Goal: Book appointment/travel/reservation

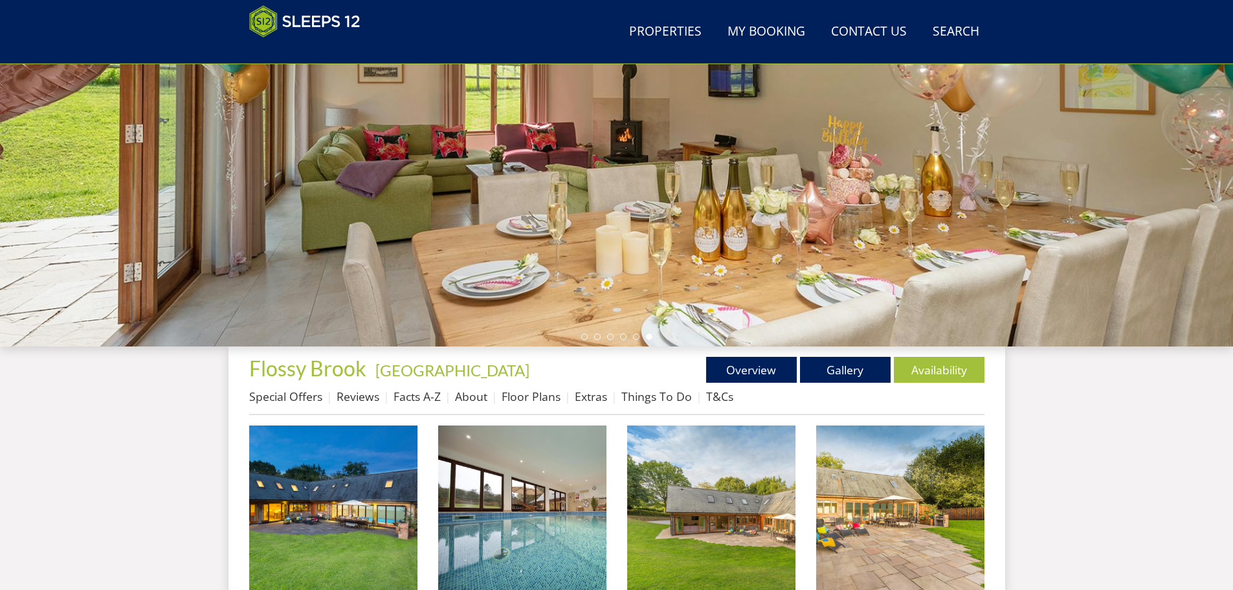
scroll to position [216, 0]
click at [758, 372] on link "Overview" at bounding box center [751, 369] width 91 height 26
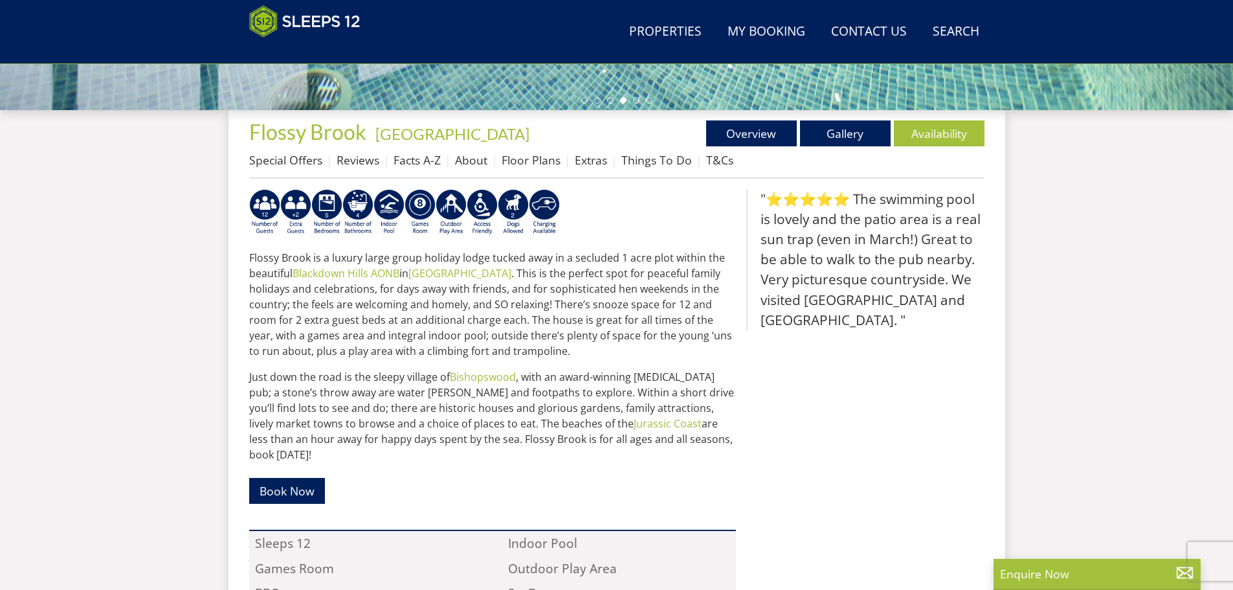
scroll to position [294, 0]
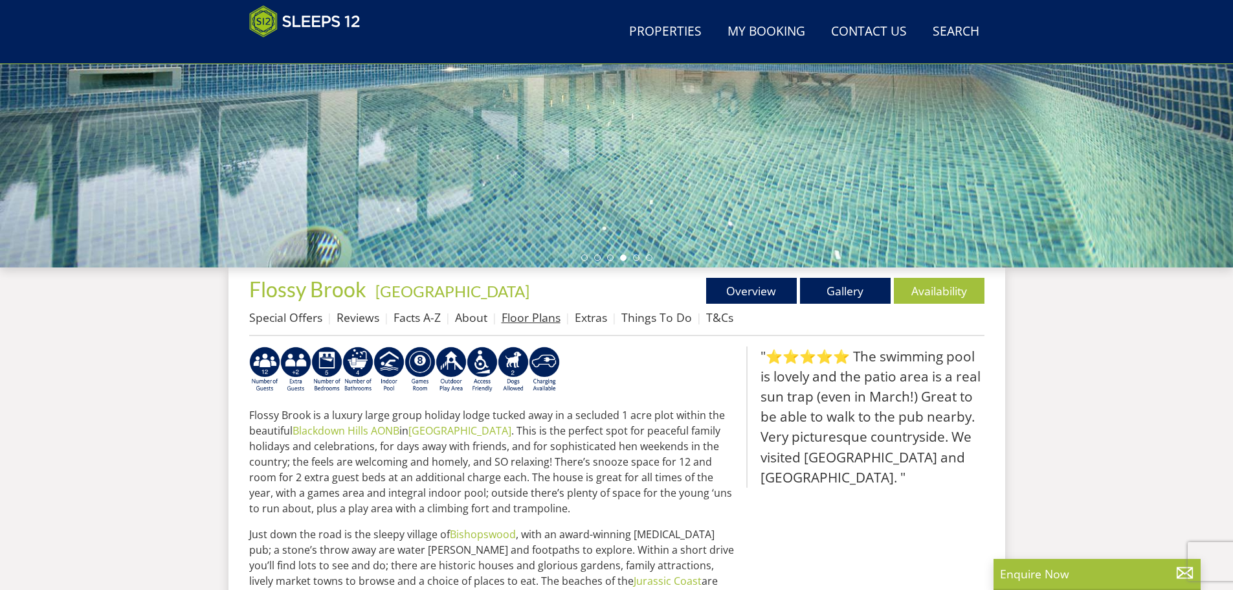
click at [502, 316] on link "Floor Plans" at bounding box center [531, 317] width 59 height 16
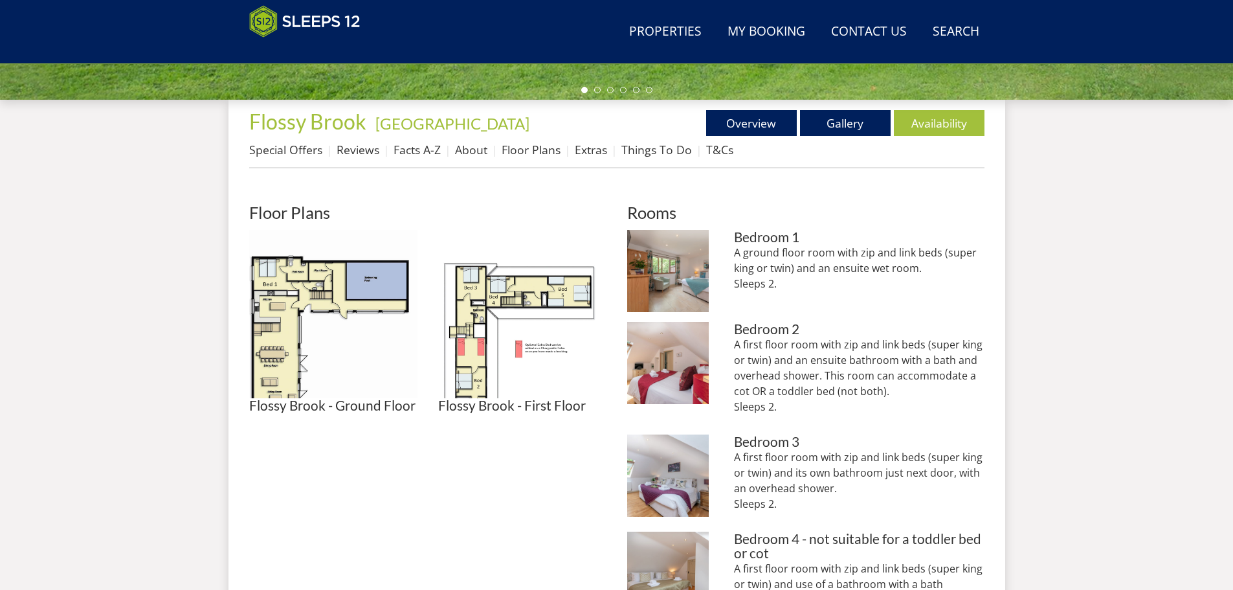
scroll to position [482, 0]
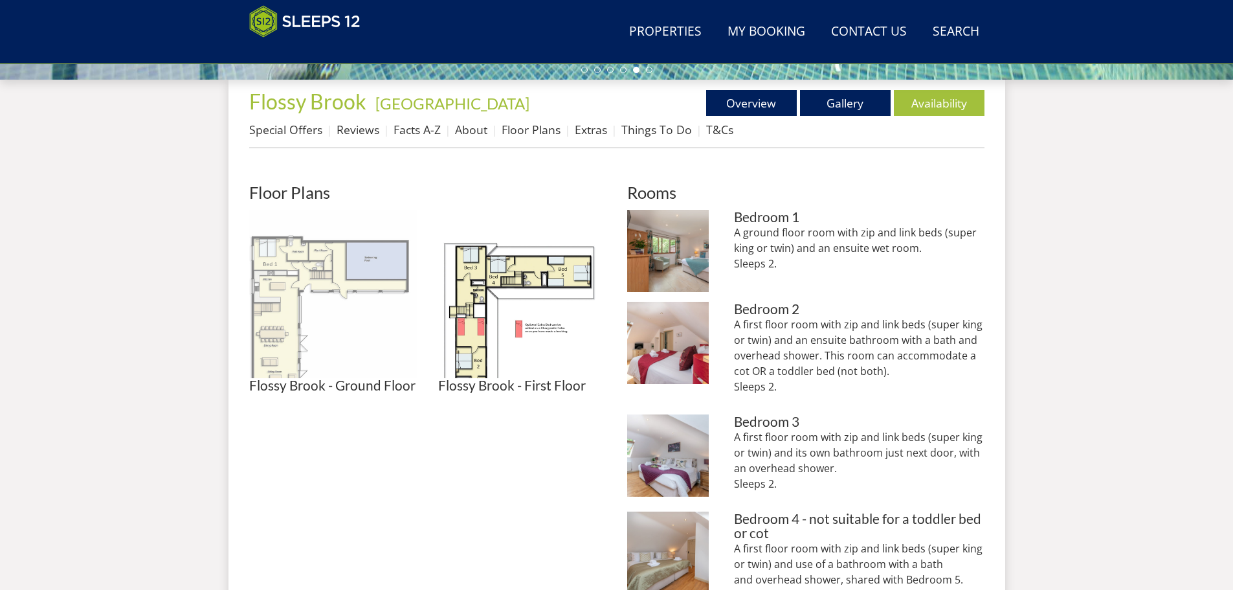
click at [295, 314] on img at bounding box center [333, 294] width 168 height 168
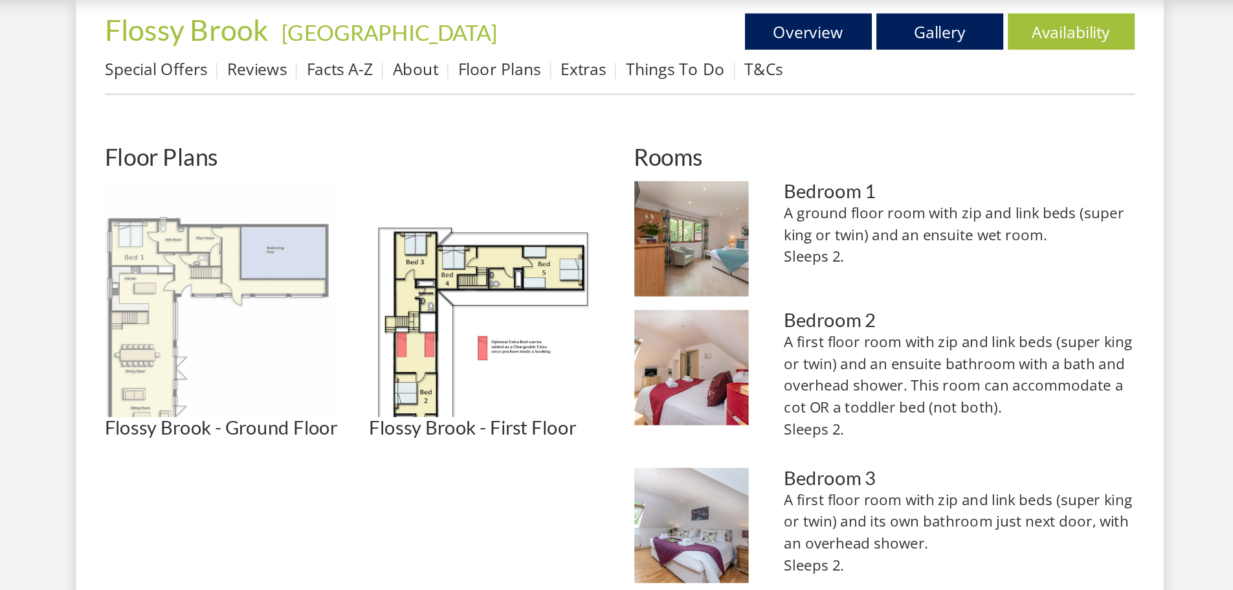
click at [380, 278] on img at bounding box center [333, 294] width 168 height 168
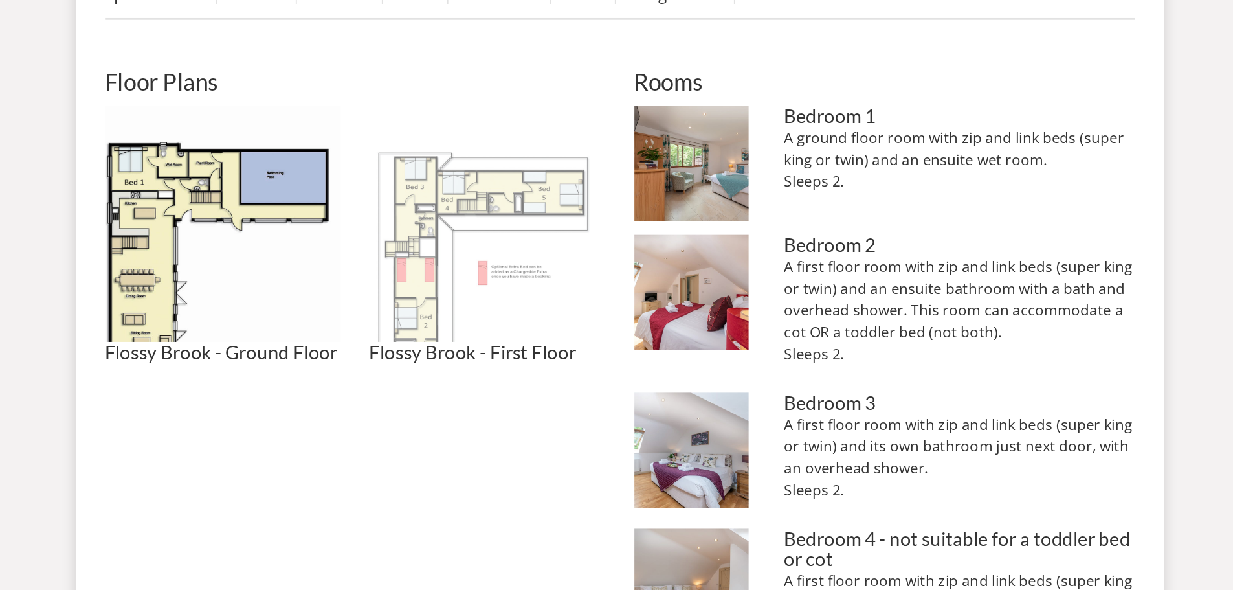
click at [476, 341] on img at bounding box center [522, 294] width 168 height 168
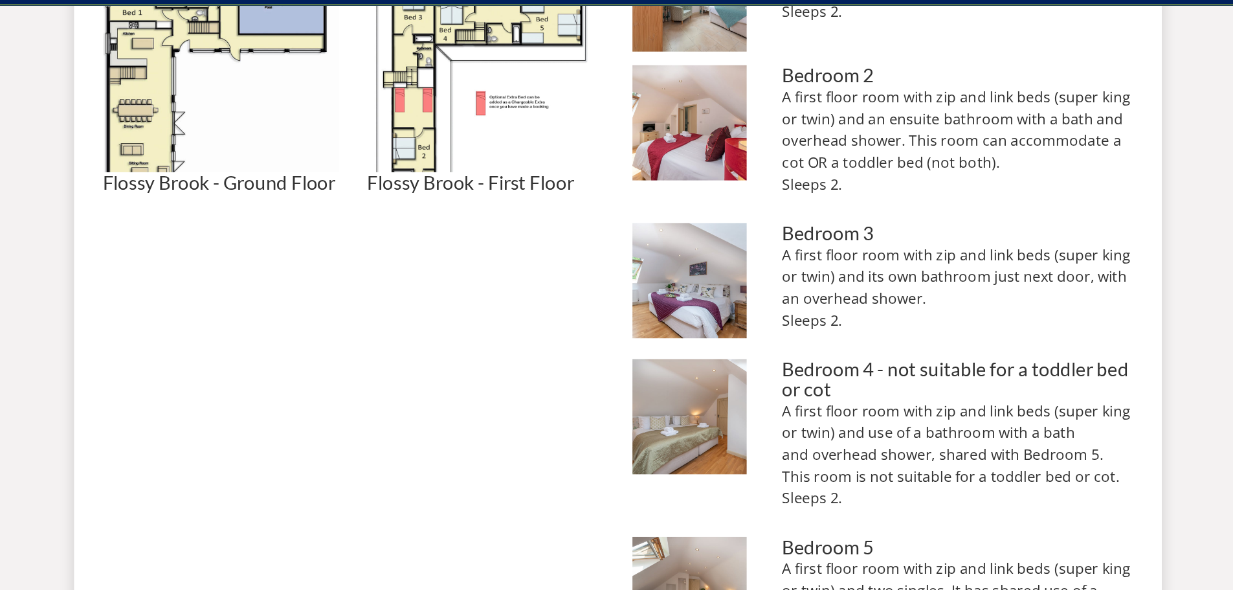
scroll to position [636, 0]
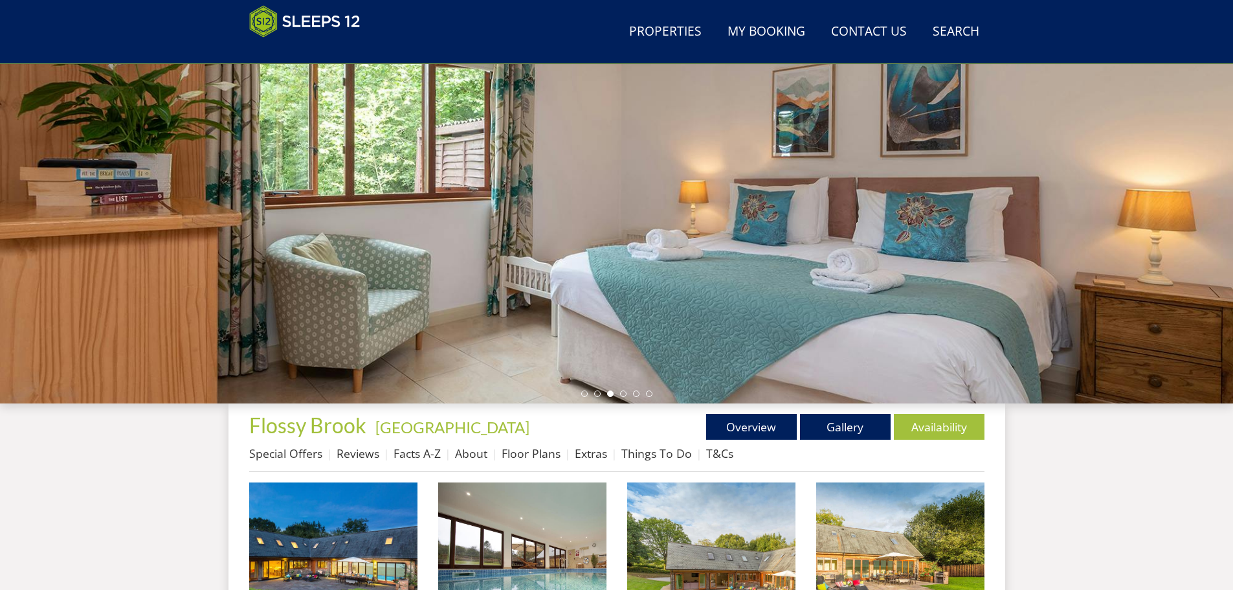
scroll to position [260, 0]
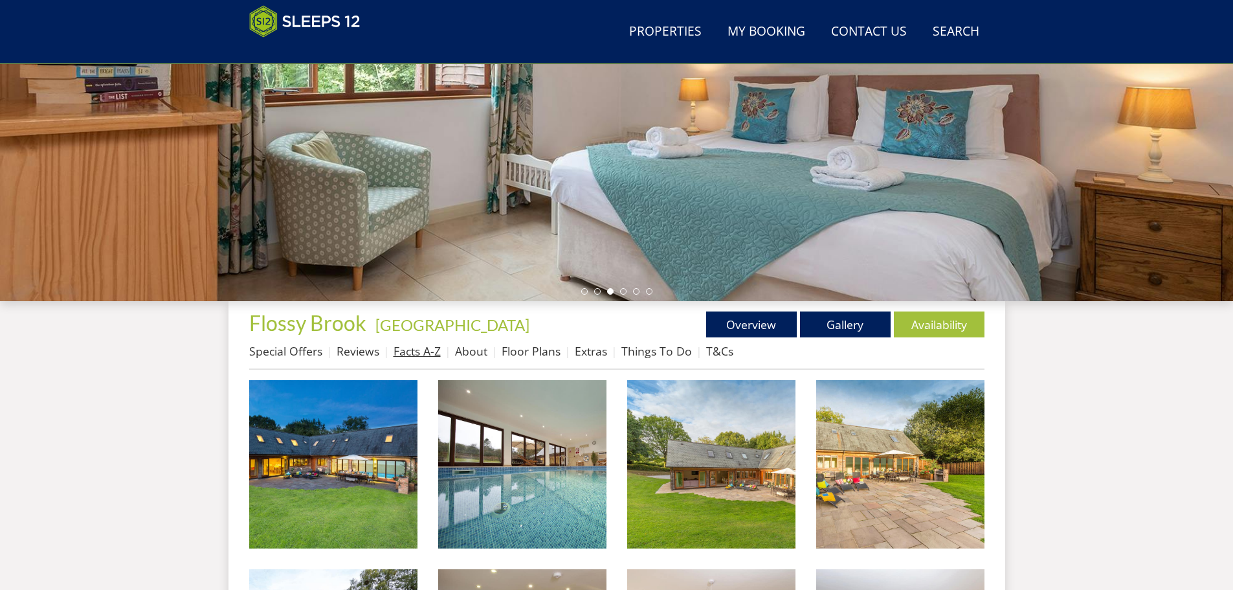
click at [404, 353] on link "Facts A-Z" at bounding box center [417, 351] width 47 height 16
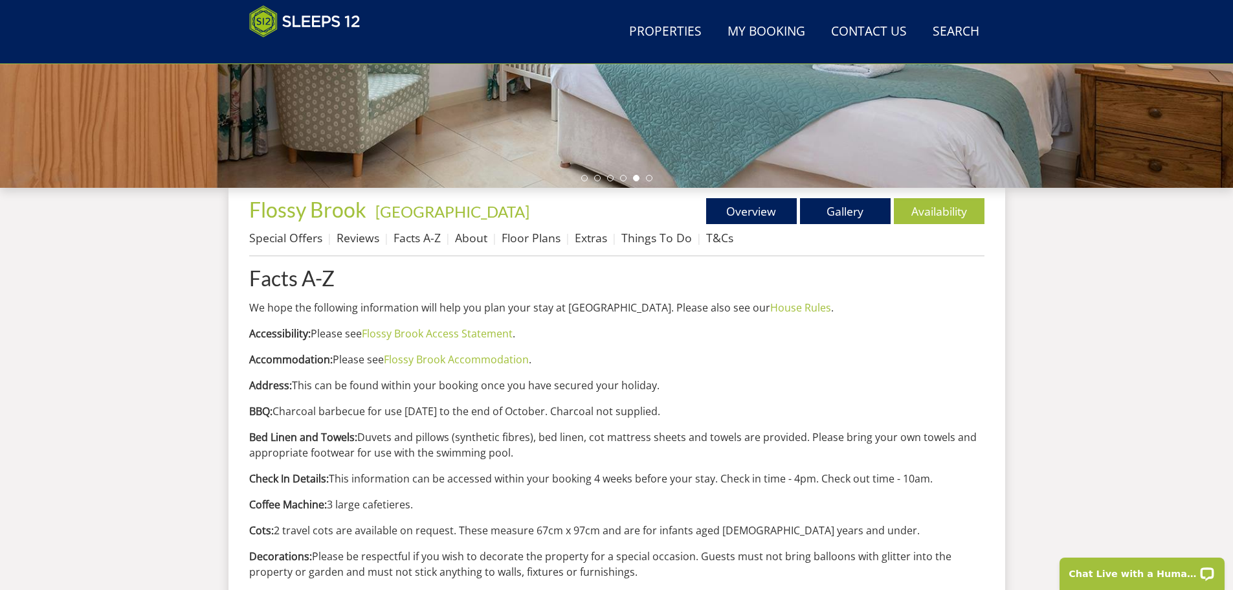
scroll to position [374, 0]
click at [465, 242] on link "About" at bounding box center [471, 237] width 32 height 16
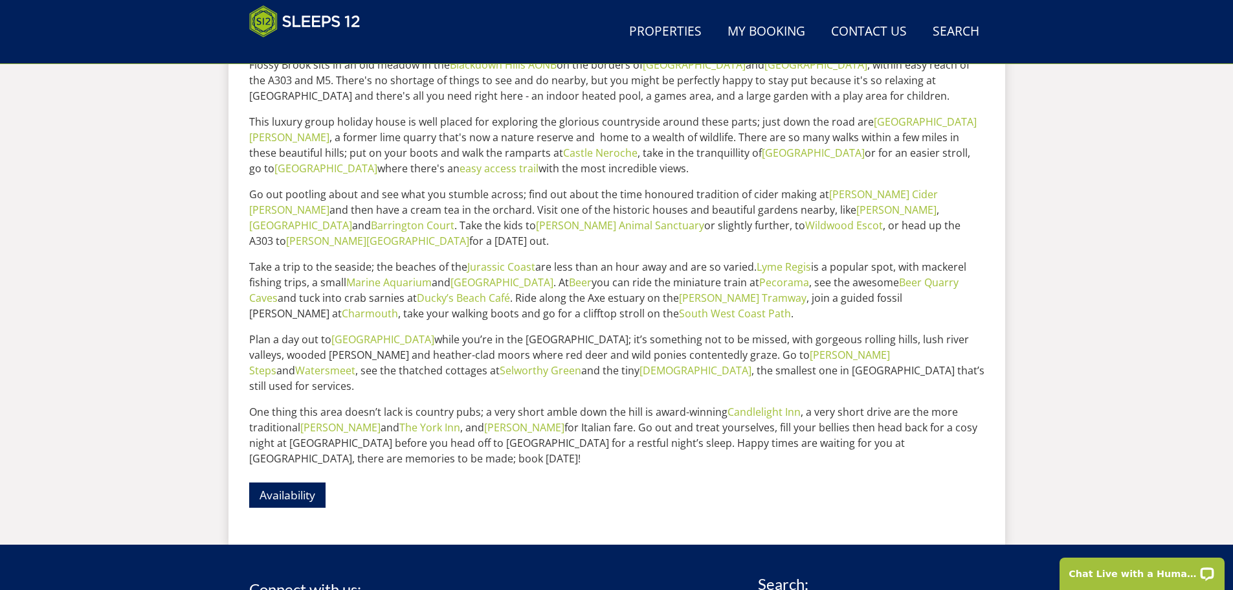
scroll to position [617, 0]
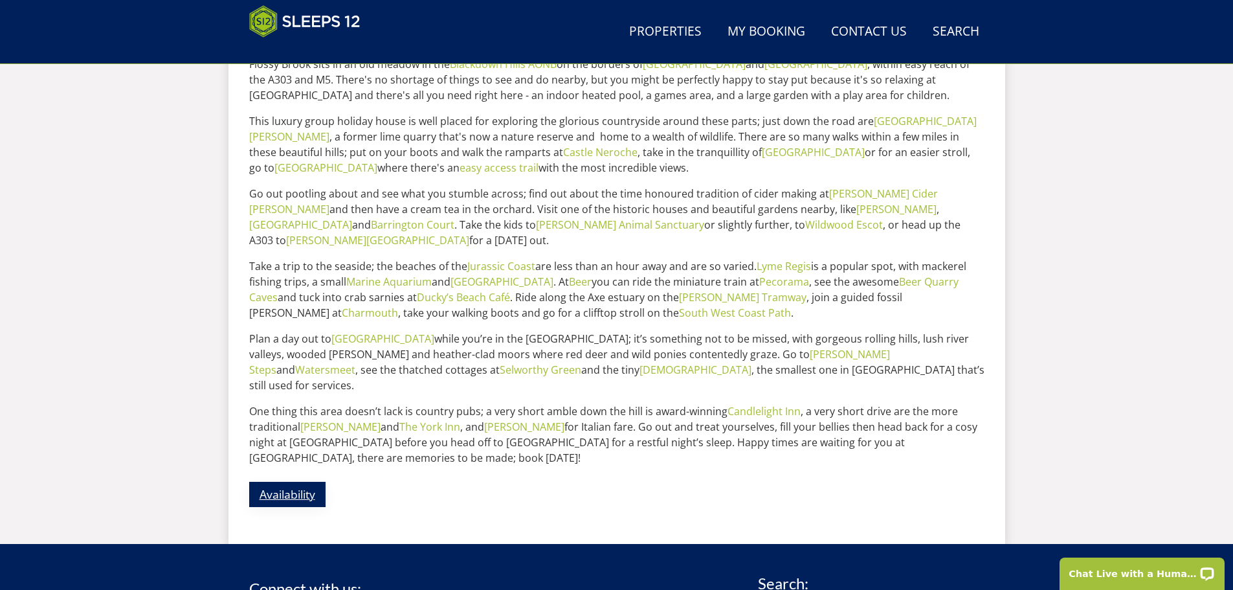
click at [300, 482] on link "Availability" at bounding box center [287, 494] width 76 height 25
